Goal: Find specific page/section: Find specific page/section

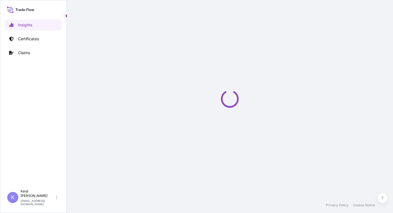
select select "2025"
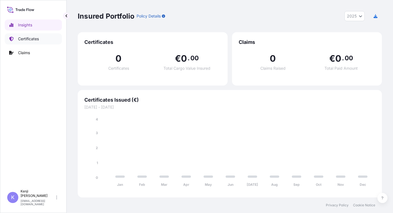
click at [32, 41] on p "Certificates" at bounding box center [28, 39] width 21 height 6
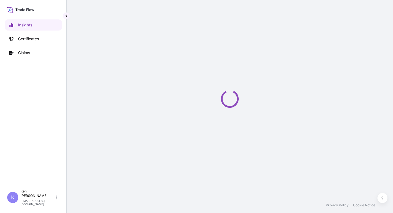
select select "2025"
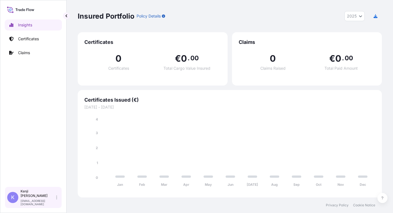
click at [31, 204] on p "[EMAIL_ADDRESS][DOMAIN_NAME]" at bounding box center [38, 202] width 34 height 7
